Goal: Information Seeking & Learning: Learn about a topic

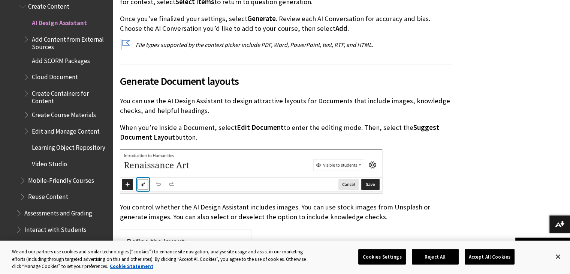
scroll to position [8891, 0]
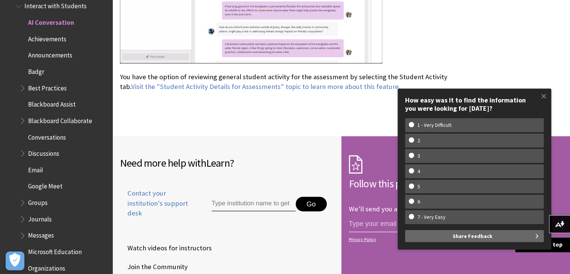
scroll to position [3112, 0]
